Goal: Find specific page/section: Find specific page/section

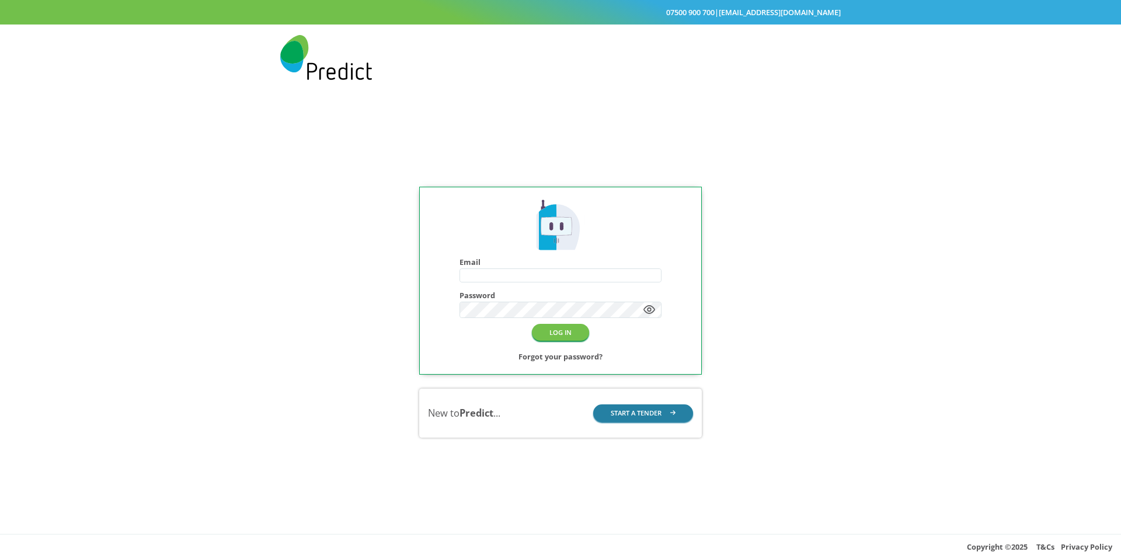
type input "**********"
click at [619, 406] on button "START A TENDER" at bounding box center [643, 413] width 100 height 17
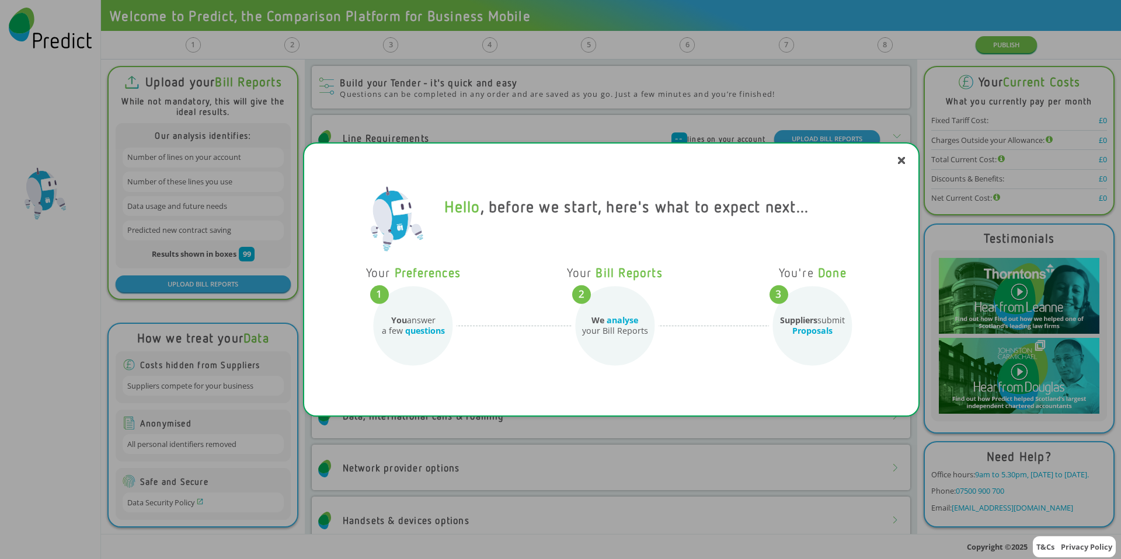
click at [902, 164] on div "Hello , before we start, here's what to expect next... Your Preferences You ans…" at bounding box center [611, 279] width 617 height 274
click at [901, 162] on icon at bounding box center [901, 160] width 7 height 7
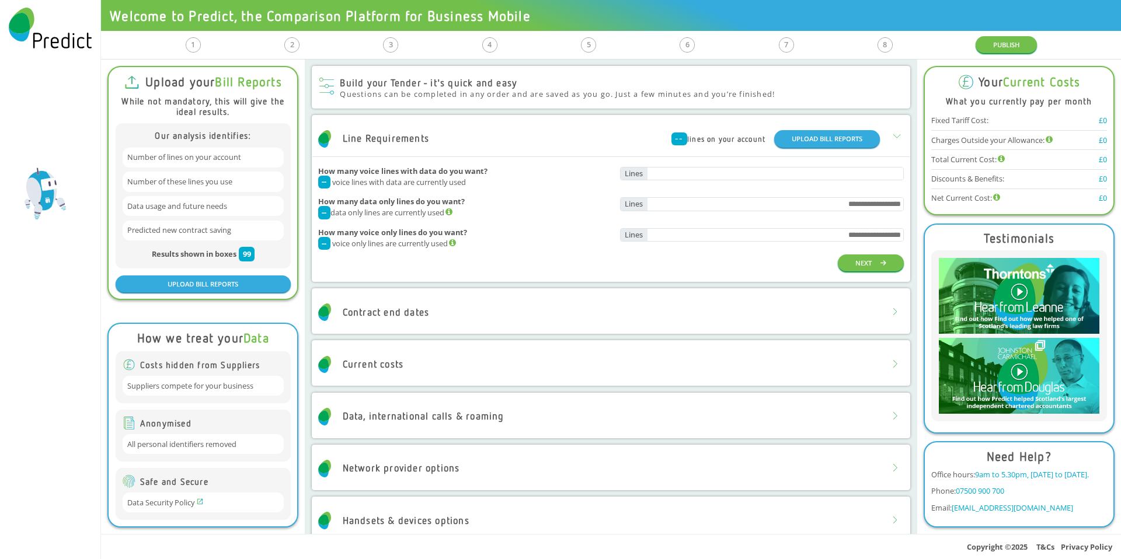
click at [61, 374] on div at bounding box center [50, 279] width 101 height 559
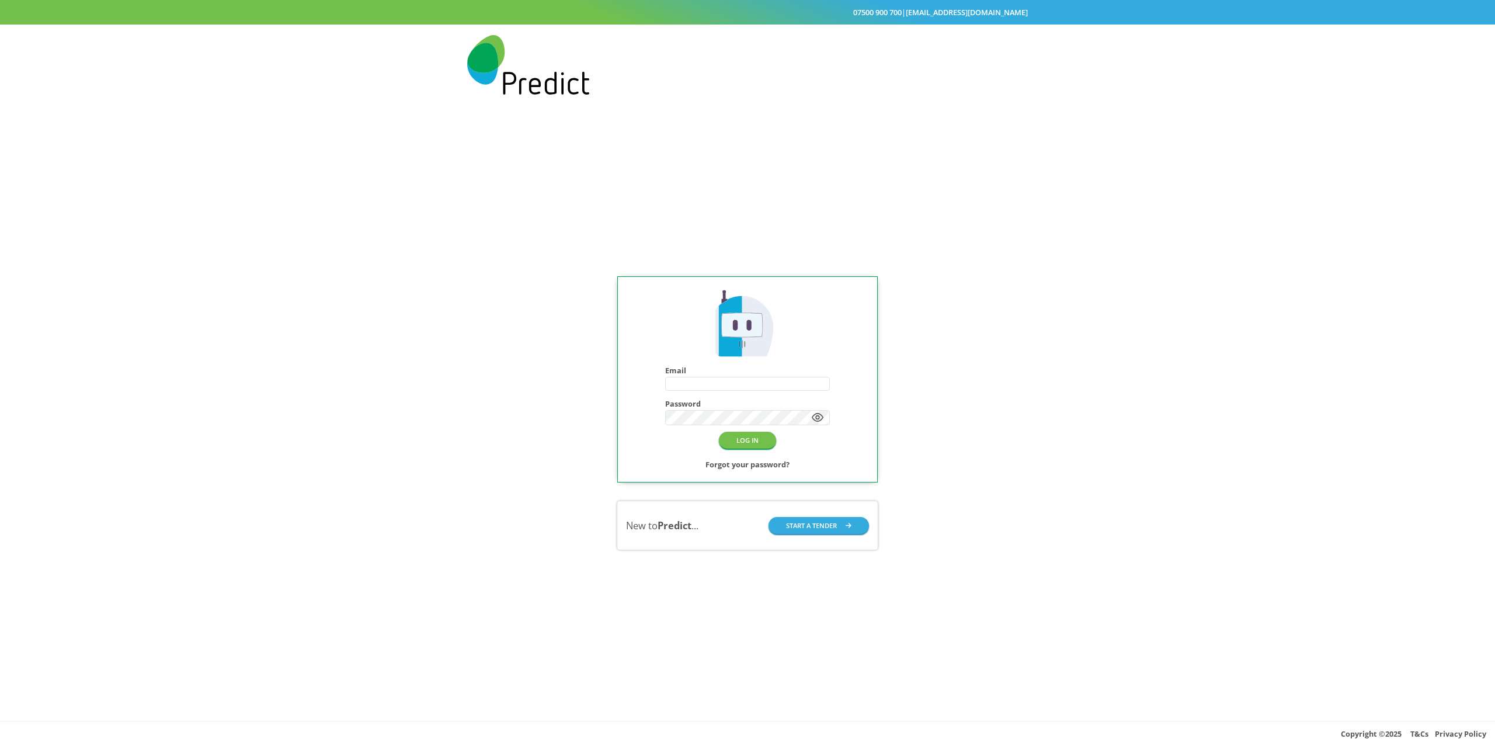
type input "**********"
click at [341, 371] on div "**********" at bounding box center [747, 412] width 1495 height 615
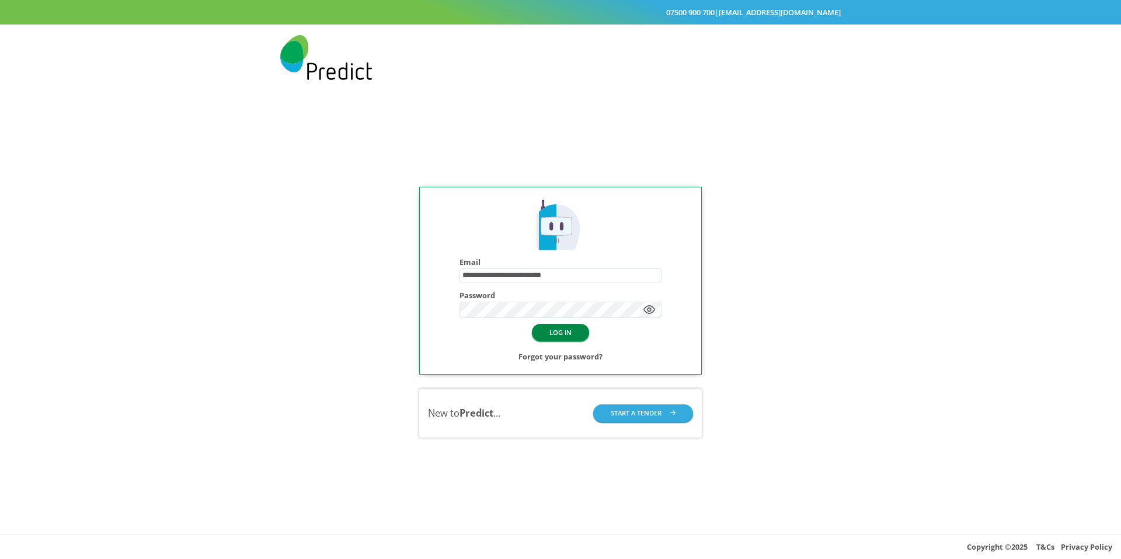
click at [544, 339] on button "LOG IN" at bounding box center [560, 332] width 57 height 17
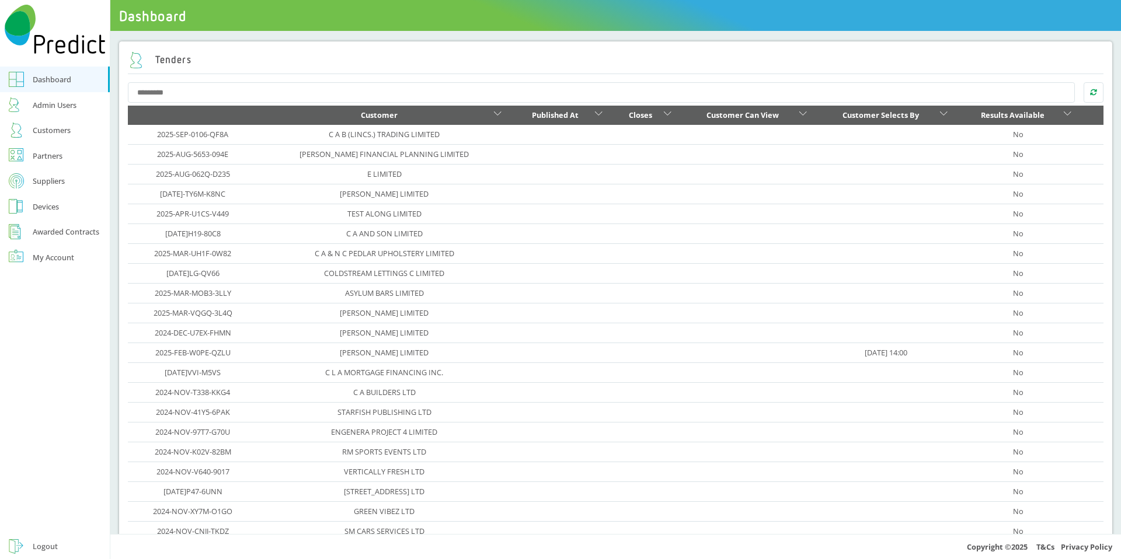
click at [65, 110] on div "Admin Users" at bounding box center [55, 105] width 44 height 14
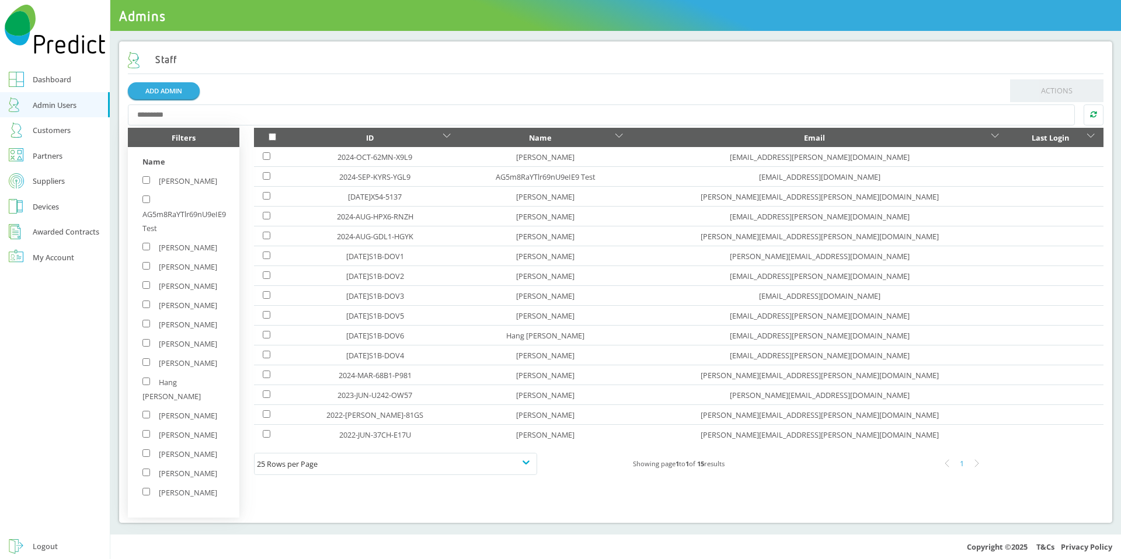
click at [59, 86] on div "Dashboard" at bounding box center [52, 79] width 39 height 14
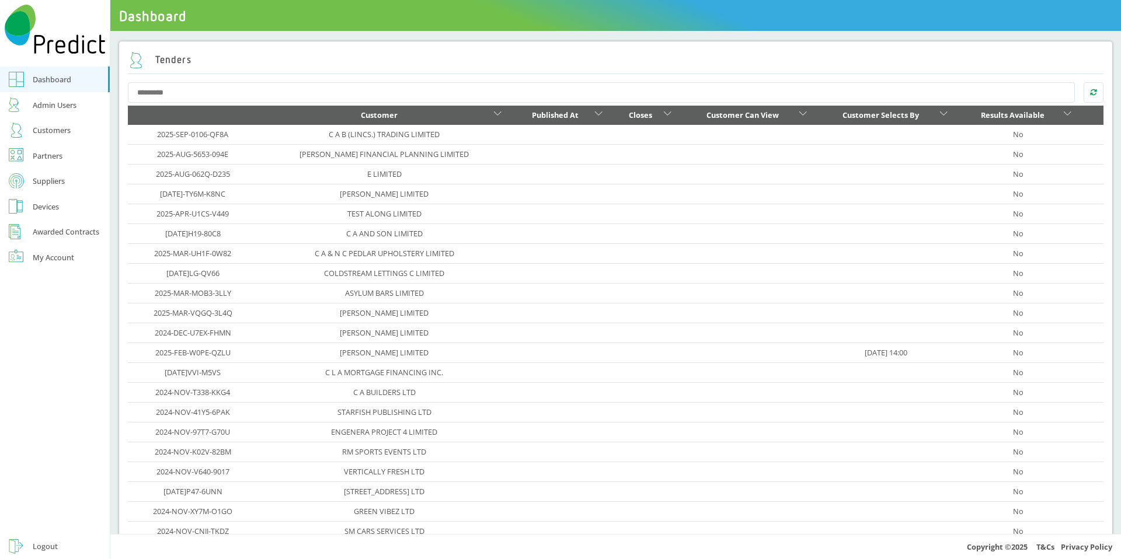
click at [62, 107] on div "Admin Users" at bounding box center [55, 105] width 44 height 14
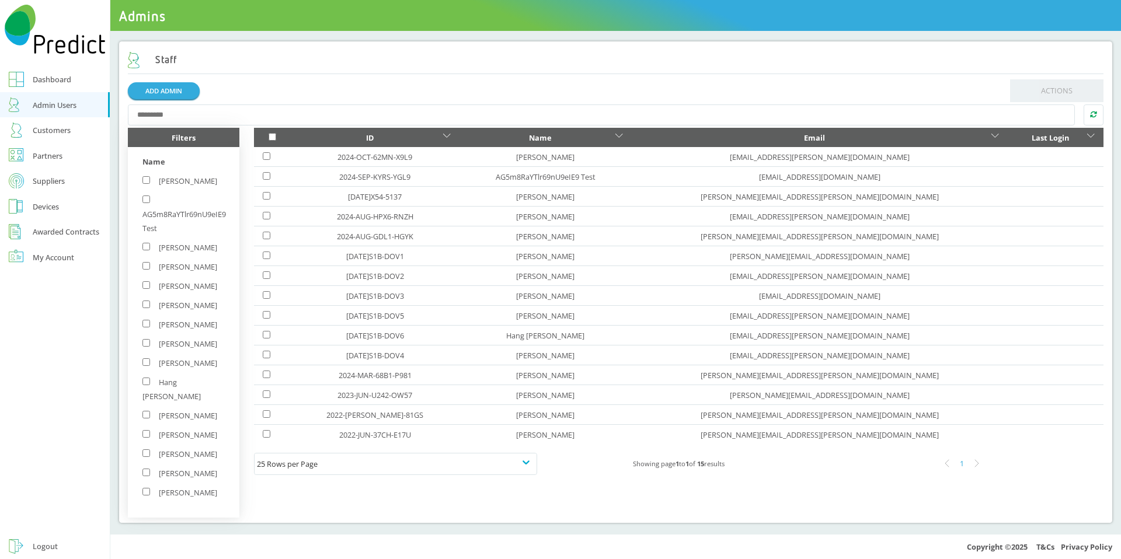
click at [62, 128] on div "Customers" at bounding box center [52, 130] width 38 height 14
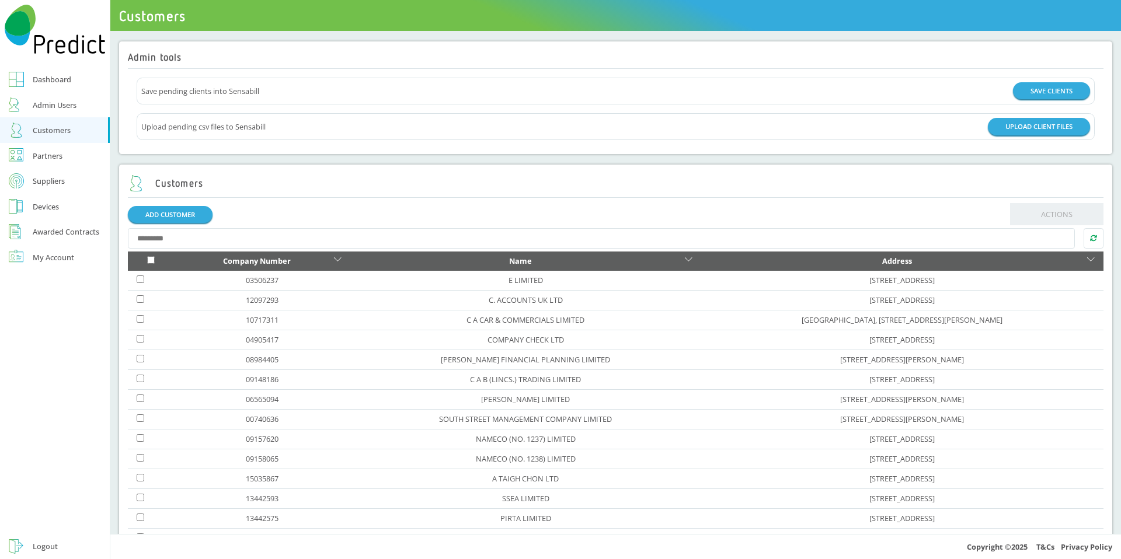
click at [67, 155] on link "Partners" at bounding box center [55, 156] width 110 height 26
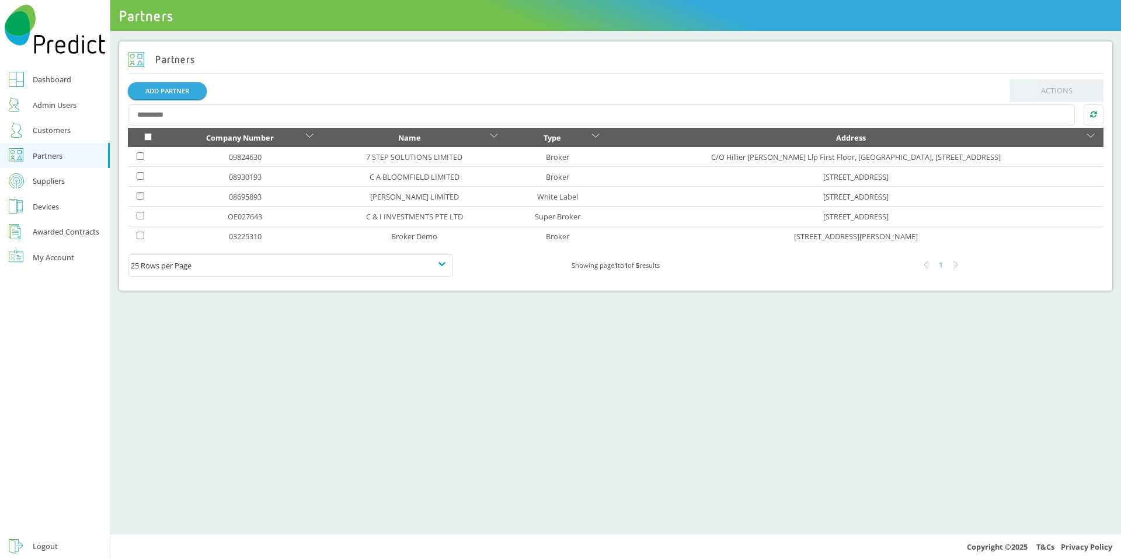
click at [51, 184] on div "Suppliers" at bounding box center [49, 181] width 32 height 14
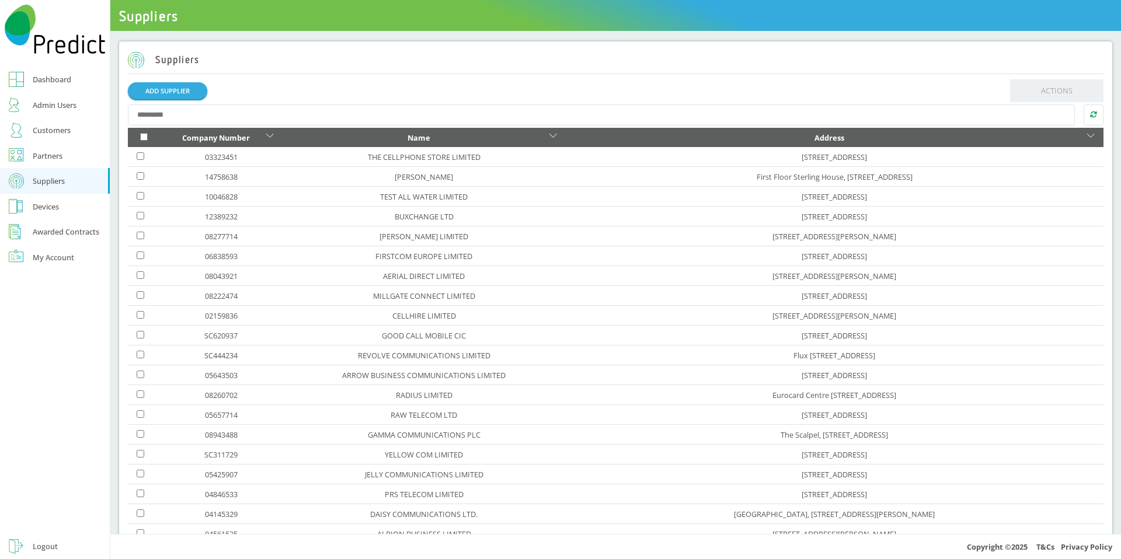
click at [64, 108] on div "Admin Users" at bounding box center [55, 105] width 44 height 14
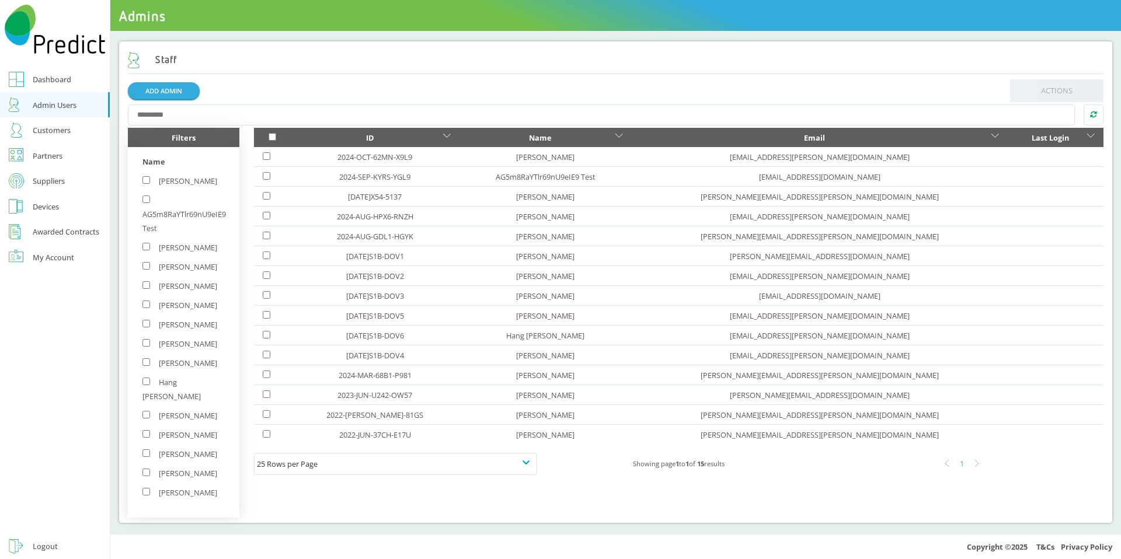
click at [57, 78] on div "Dashboard" at bounding box center [52, 79] width 39 height 14
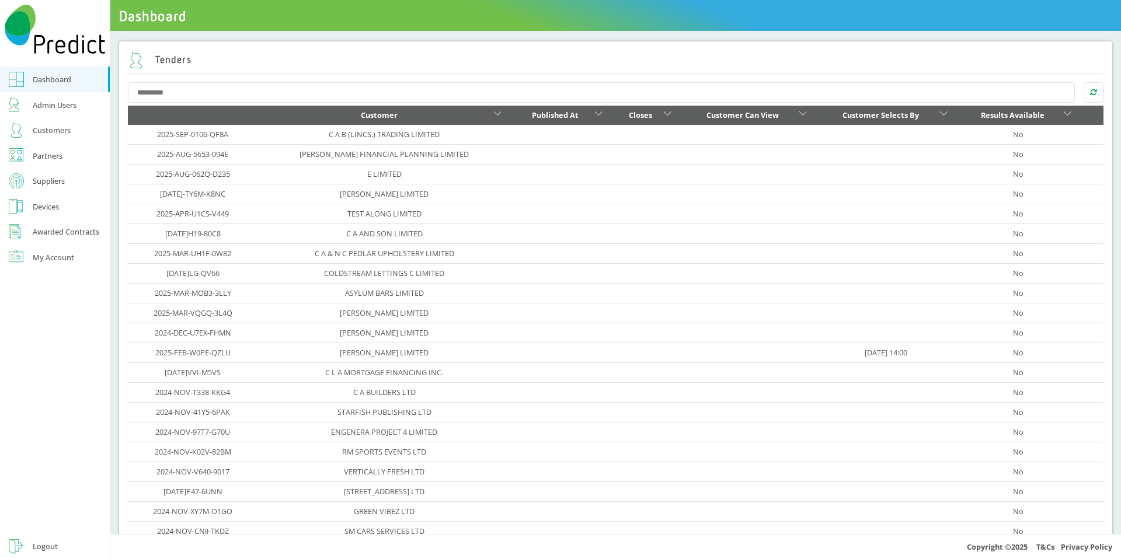
click at [53, 110] on div "Admin Users" at bounding box center [55, 105] width 44 height 14
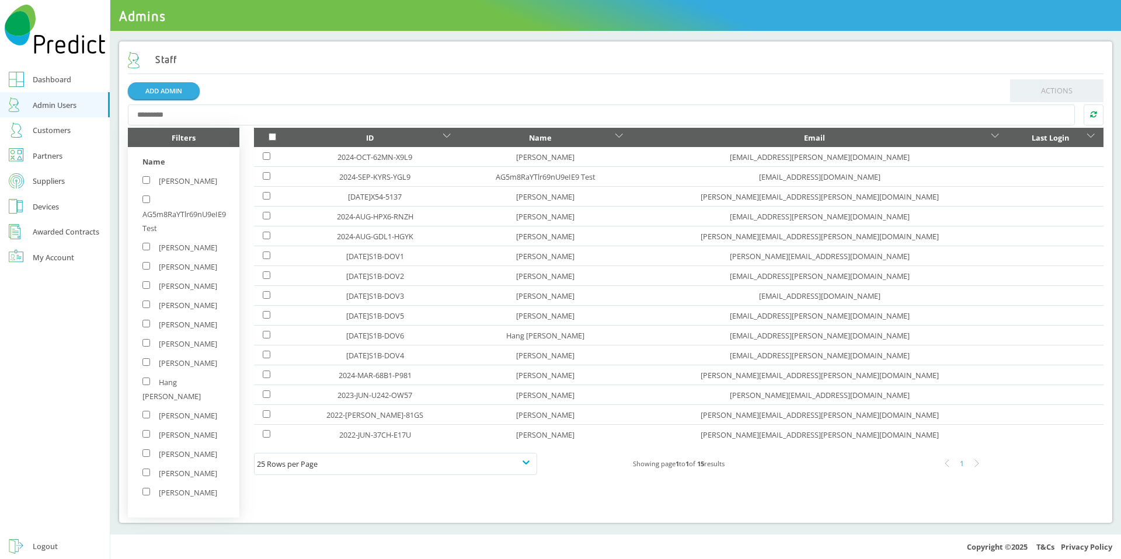
click at [29, 81] on link "Dashboard" at bounding box center [55, 80] width 110 height 26
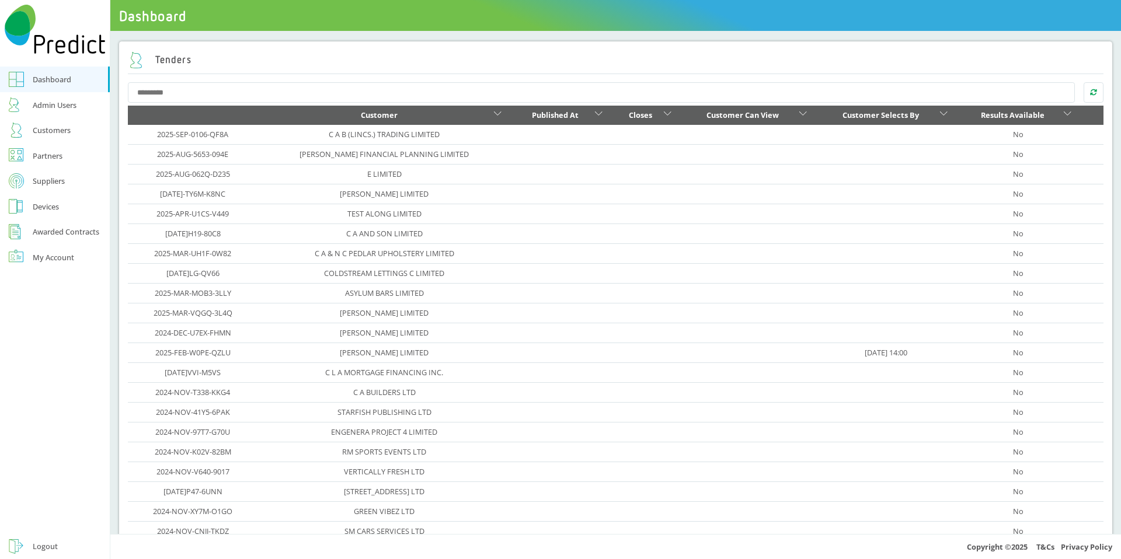
click at [199, 137] on link "2025-SEP-0106-QF8A" at bounding box center [192, 134] width 71 height 11
